Goal: Task Accomplishment & Management: Use online tool/utility

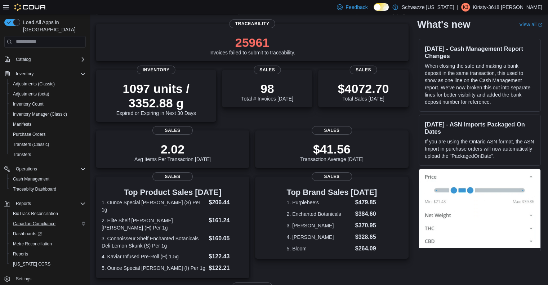
scroll to position [49, 0]
click at [39, 101] on span "Inventory Count" at bounding box center [28, 104] width 31 height 6
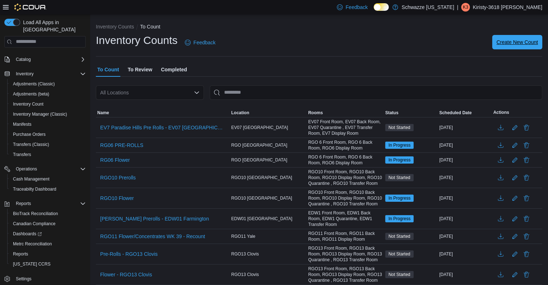
click at [513, 40] on span "Create New Count" at bounding box center [516, 42] width 41 height 7
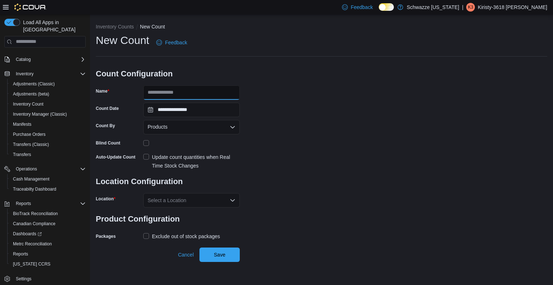
click at [181, 94] on input "Name" at bounding box center [191, 92] width 96 height 14
type input "**********"
click at [144, 155] on label "Update count quantities when Real Time Stock Changes" at bounding box center [191, 161] width 96 height 17
click at [199, 198] on div "Select a Location" at bounding box center [191, 200] width 96 height 14
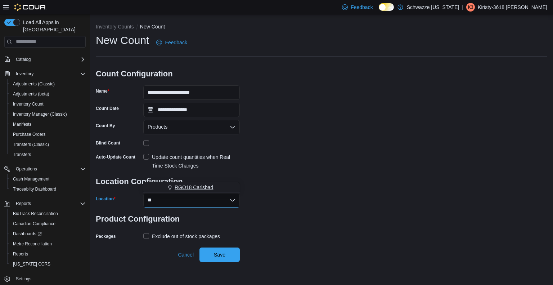
type input "**"
click at [199, 185] on span "RGO18 Carlsbad" at bounding box center [194, 187] width 39 height 7
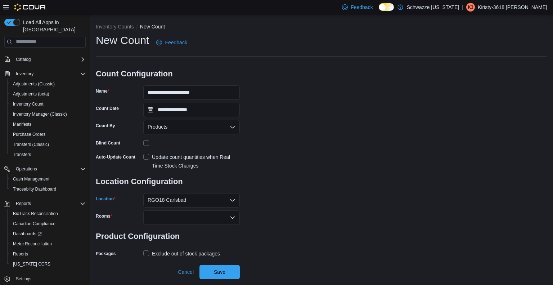
click at [292, 204] on div "**********" at bounding box center [321, 146] width 451 height 226
click at [202, 221] on div at bounding box center [191, 217] width 96 height 14
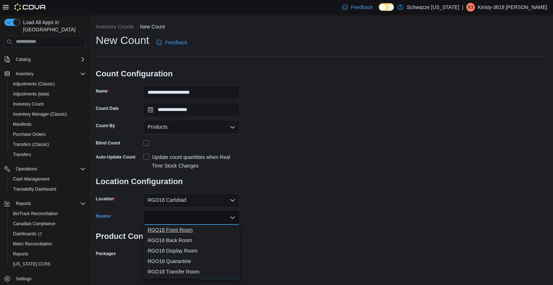
click at [183, 232] on span "RGO18 Front Room" at bounding box center [192, 229] width 88 height 7
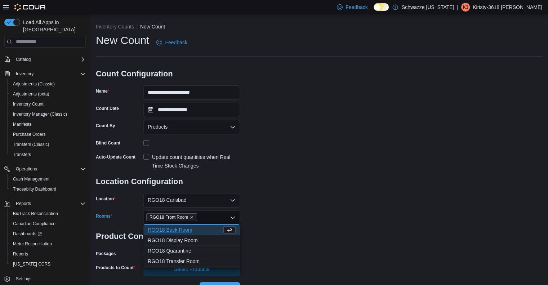
click at [294, 220] on div "**********" at bounding box center [319, 154] width 446 height 243
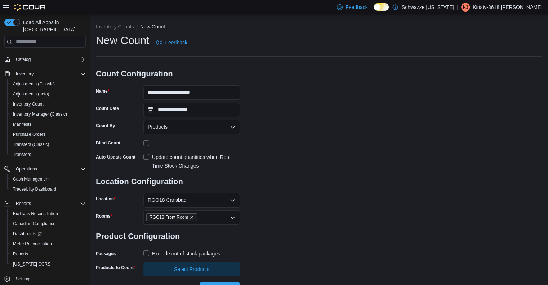
scroll to position [11, 0]
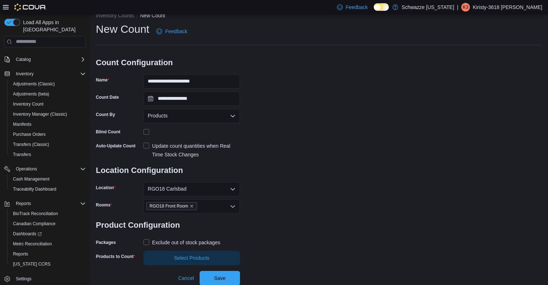
click at [143, 240] on label "Exclude out of stock packages" at bounding box center [181, 242] width 77 height 9
click at [164, 256] on span "Select Products" at bounding box center [192, 257] width 88 height 14
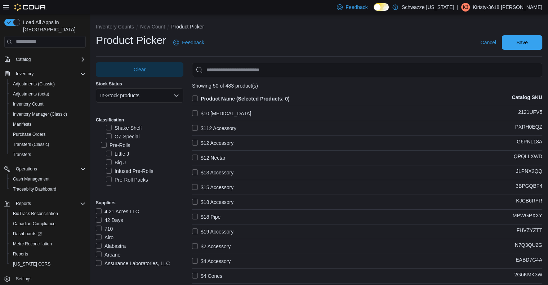
scroll to position [52, 0]
click at [105, 147] on label "Pre-Rolls" at bounding box center [116, 145] width 30 height 9
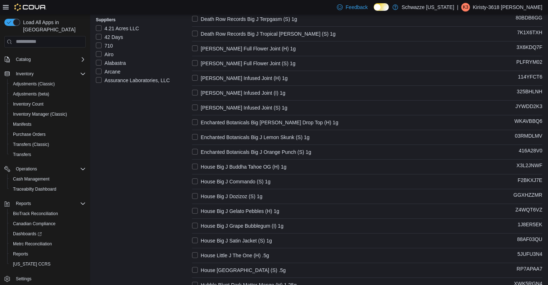
scroll to position [0, 0]
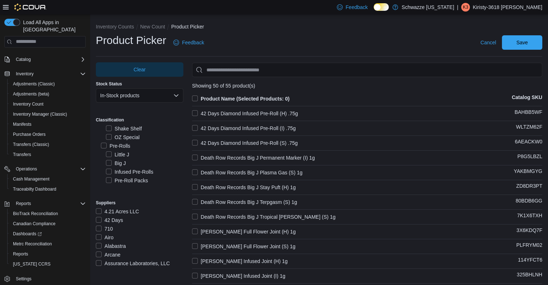
click at [194, 99] on label "Product Name (Selected Products: 0)" at bounding box center [241, 98] width 98 height 9
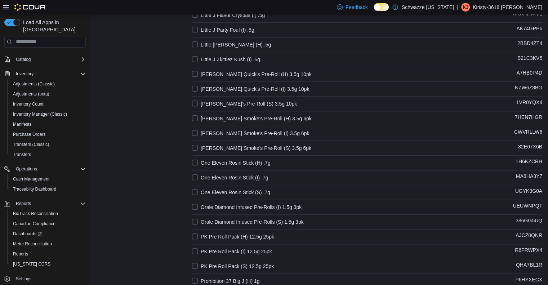
scroll to position [599, 0]
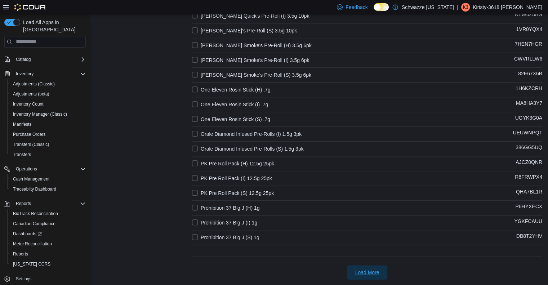
click at [375, 277] on span "Load More" at bounding box center [367, 272] width 32 height 14
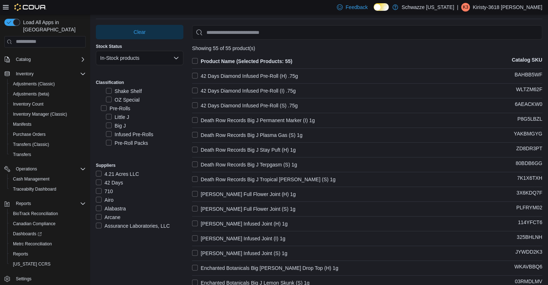
scroll to position [0, 0]
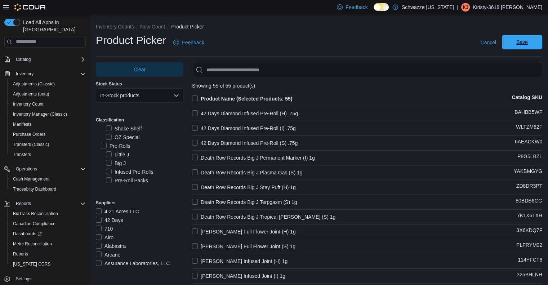
click at [536, 42] on span "Save" at bounding box center [522, 42] width 32 height 14
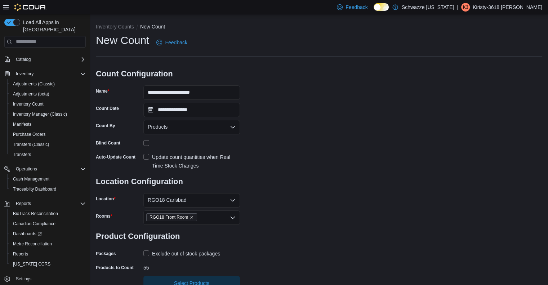
scroll to position [25, 0]
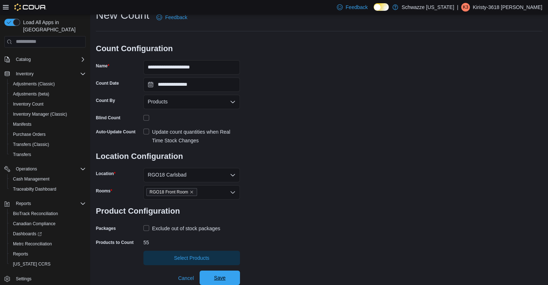
click at [230, 277] on span "Save" at bounding box center [220, 277] width 32 height 14
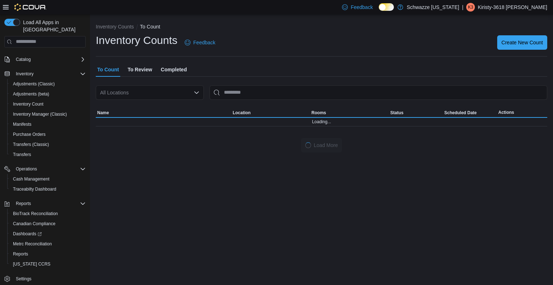
click at [521, 5] on p "Kiristy-3618 Ortega" at bounding box center [512, 7] width 69 height 9
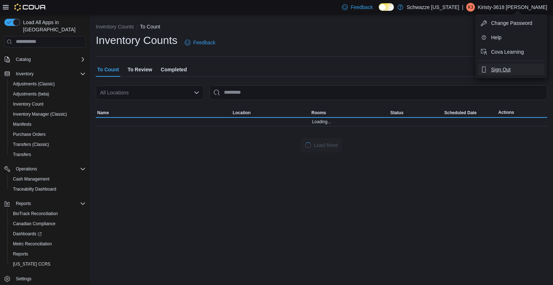
click at [511, 69] on button "Sign Out" at bounding box center [511, 70] width 66 height 12
